Goal: Transaction & Acquisition: Purchase product/service

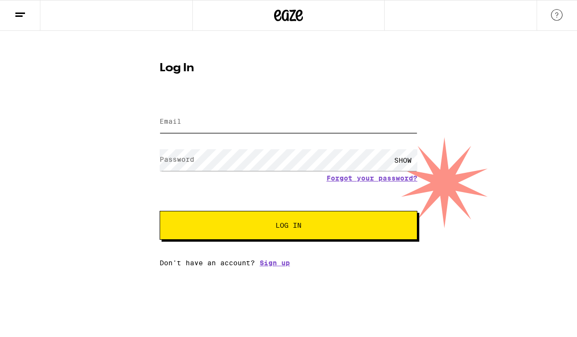
click at [215, 123] on input "Email" at bounding box center [289, 122] width 258 height 22
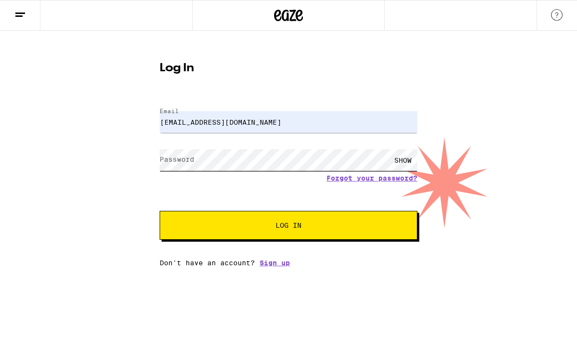
type input "[EMAIL_ADDRESS][DOMAIN_NAME]"
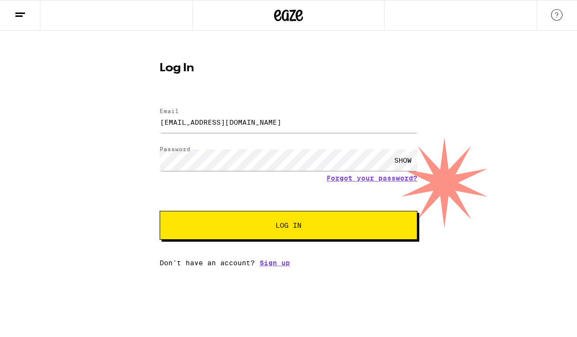
click at [369, 228] on span "Log In" at bounding box center [289, 225] width 180 height 7
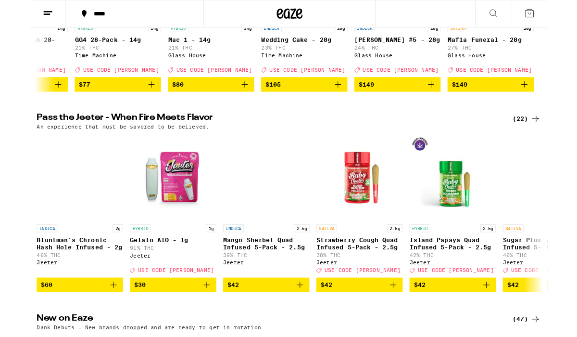
scroll to position [235, 0]
